Goal: Navigation & Orientation: Find specific page/section

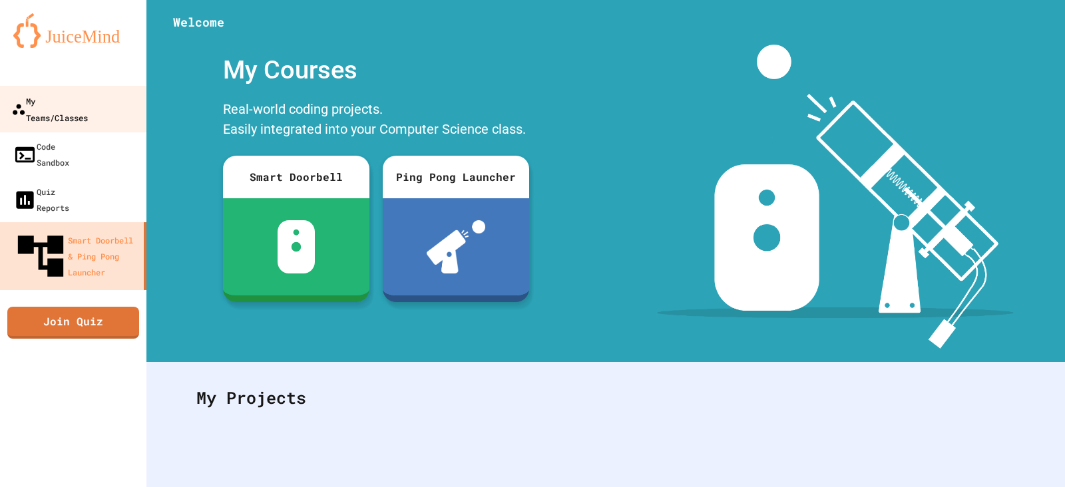
click at [88, 107] on div "My Teams/Classes" at bounding box center [49, 108] width 77 height 33
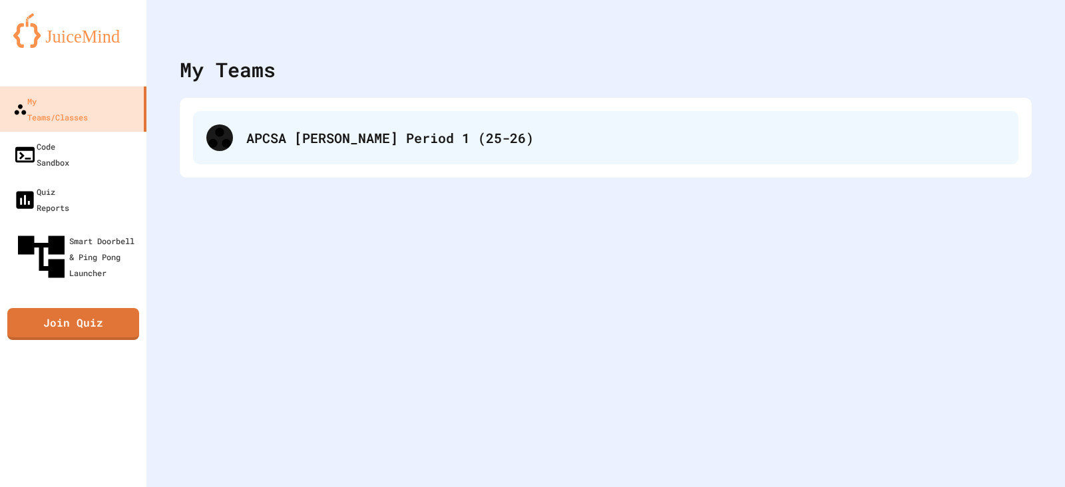
click at [482, 150] on div "APCSA [PERSON_NAME] Period 1 (25-26)" at bounding box center [605, 137] width 825 height 53
